Goal: Task Accomplishment & Management: Manage account settings

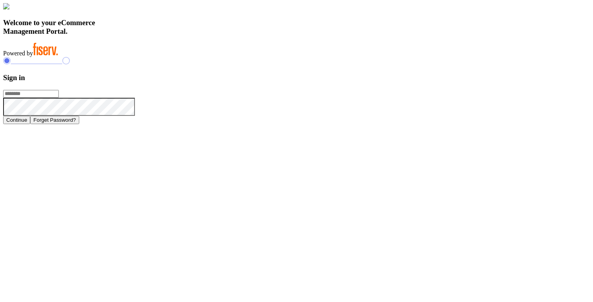
type input "**********"
click at [213, 36] on h3 "Welcome to your eCommerce Management Portal." at bounding box center [296, 26] width 587 height 17
click at [218, 36] on h3 "Welcome to your eCommerce Management Portal." at bounding box center [296, 26] width 587 height 17
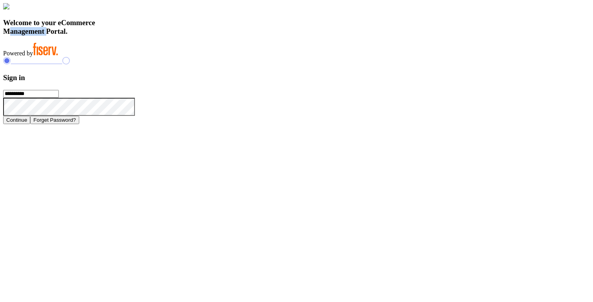
click at [218, 36] on h3 "Welcome to your eCommerce Management Portal." at bounding box center [296, 26] width 587 height 17
click at [216, 36] on h3 "Welcome to your eCommerce Management Portal." at bounding box center [296, 26] width 587 height 17
drag, startPoint x: 131, startPoint y: 204, endPoint x: 270, endPoint y: 232, distance: 141.3
click at [270, 57] on div "Welcome to your eCommerce Management Portal. Powered by" at bounding box center [296, 30] width 587 height 54
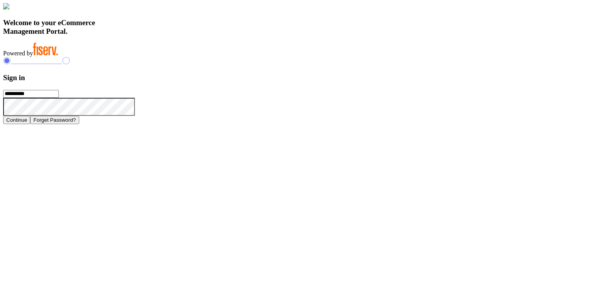
click at [312, 49] on div "Welcome to your eCommerce Management Portal. Powered by" at bounding box center [296, 30] width 587 height 54
